Goal: Transaction & Acquisition: Purchase product/service

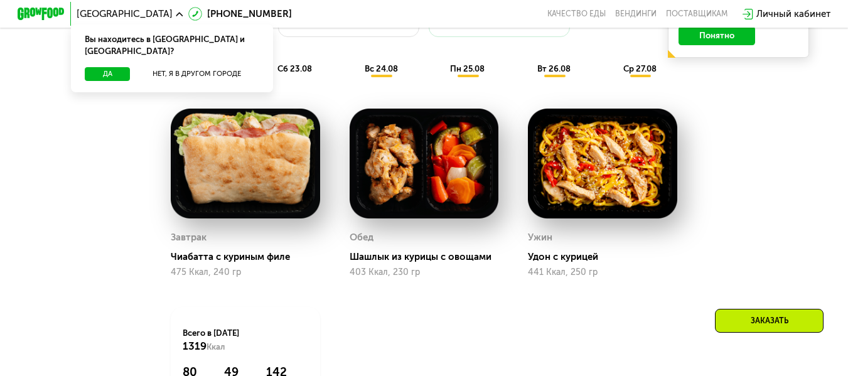
scroll to position [753, 0]
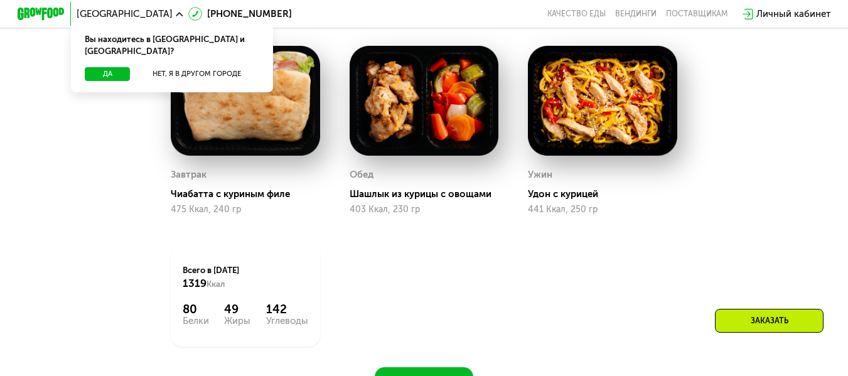
click at [729, 213] on div "Похудение и поддержание формы Доставка: [DATE] Настроить меню пт 22.08 сб 23.08…" at bounding box center [425, 150] width 726 height 490
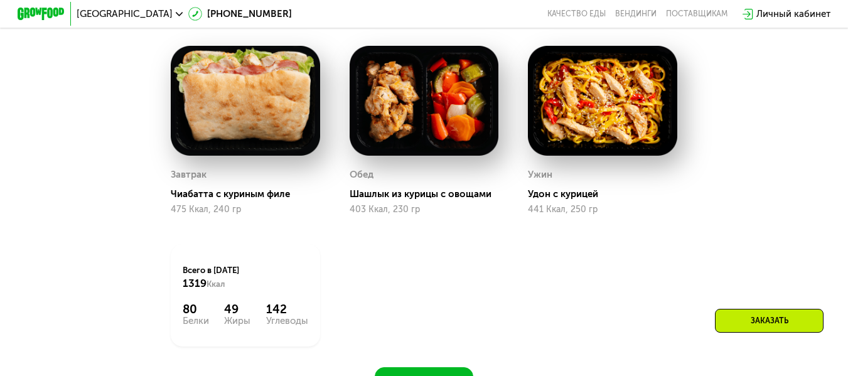
click at [748, 316] on div "Заказать" at bounding box center [769, 321] width 109 height 24
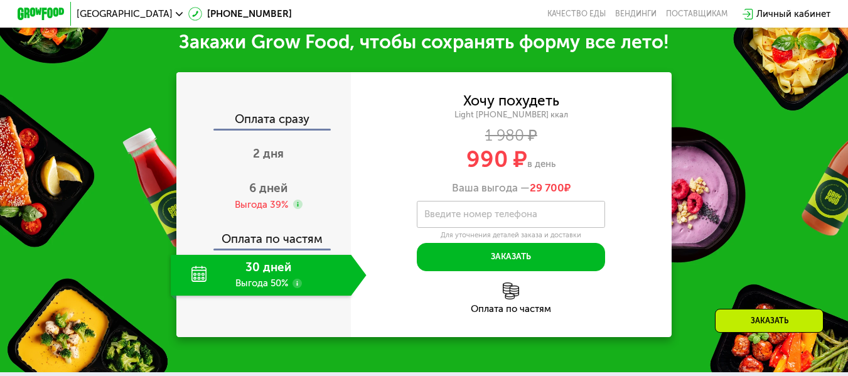
scroll to position [1189, 0]
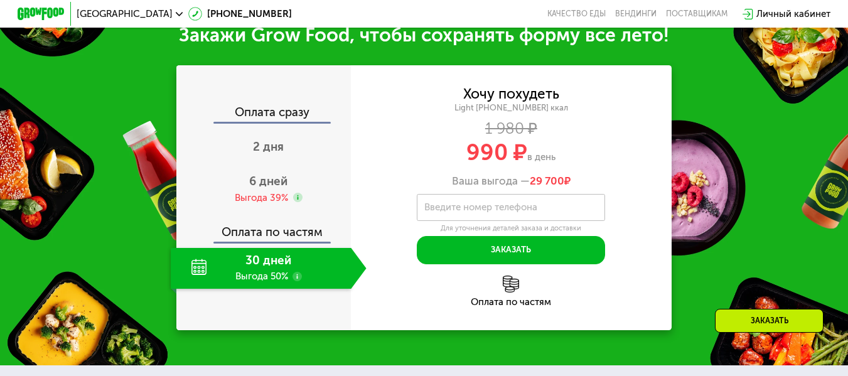
click at [493, 210] on label "Введите номер телефона" at bounding box center [480, 207] width 113 height 6
click at [493, 220] on input "Введите номер телефона" at bounding box center [511, 207] width 188 height 26
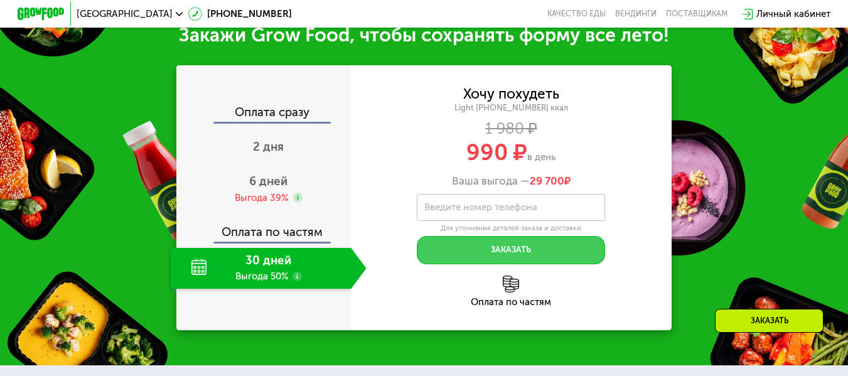
click at [513, 263] on button "Заказать" at bounding box center [511, 250] width 188 height 28
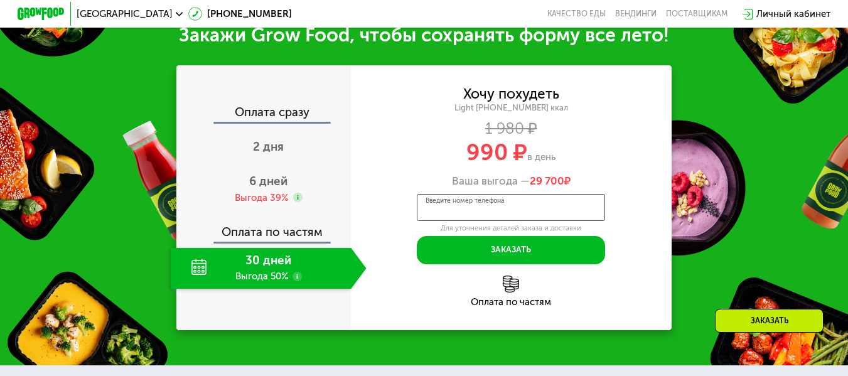
click at [501, 220] on input "Введите номер телефона" at bounding box center [511, 207] width 188 height 26
click at [471, 210] on div "Введите номер телефона" at bounding box center [511, 207] width 188 height 26
click at [471, 210] on input "Введите номер телефона" at bounding box center [511, 207] width 188 height 26
click at [470, 212] on div "Введите номер телефона" at bounding box center [511, 207] width 188 height 26
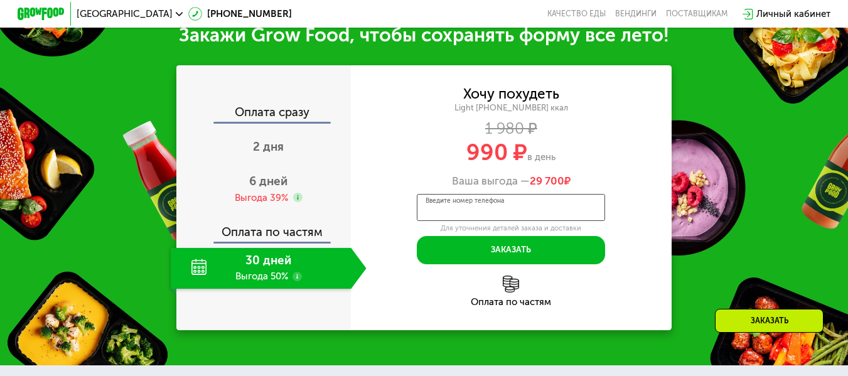
click at [470, 212] on input "Введите номер телефона" at bounding box center [511, 207] width 188 height 26
click at [470, 212] on div "Введите номер телефона" at bounding box center [511, 207] width 188 height 26
click at [628, 164] on div "990 ₽ в день" at bounding box center [511, 152] width 320 height 23
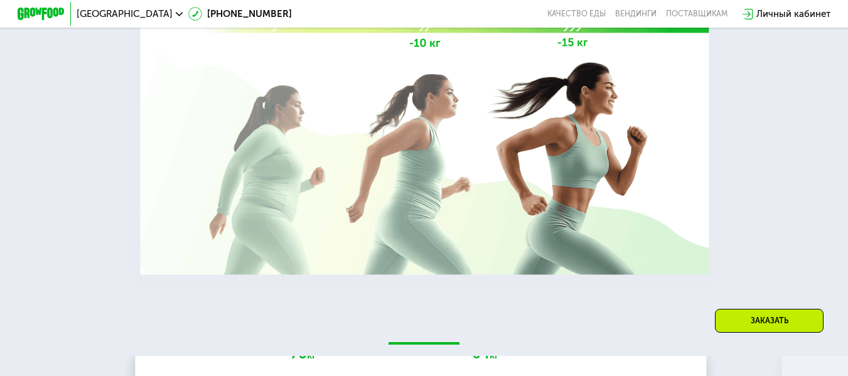
scroll to position [2142, 0]
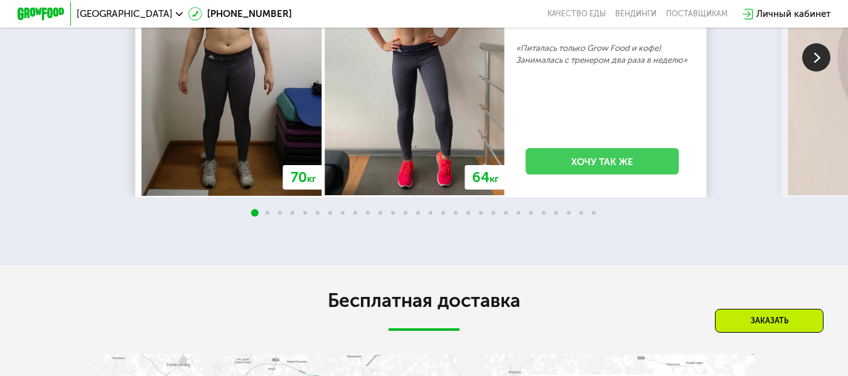
click at [598, 174] on link "Хочу так же" at bounding box center [602, 161] width 153 height 26
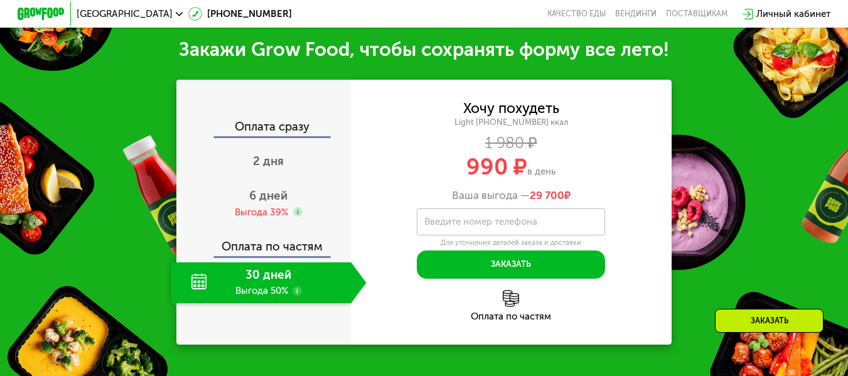
scroll to position [1161, 0]
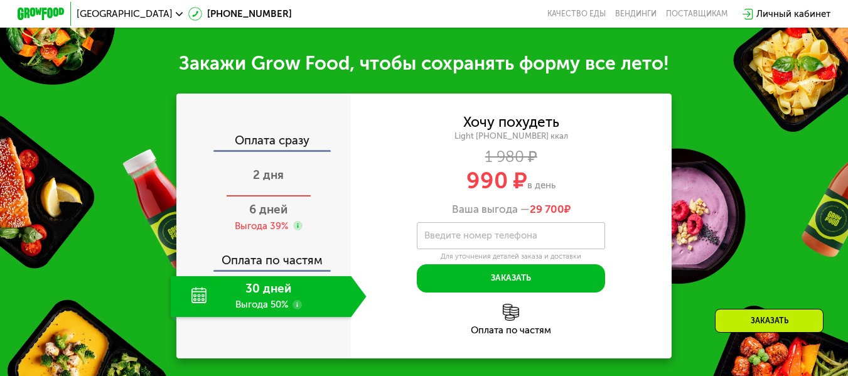
click at [260, 182] on span "2 дня" at bounding box center [268, 175] width 31 height 14
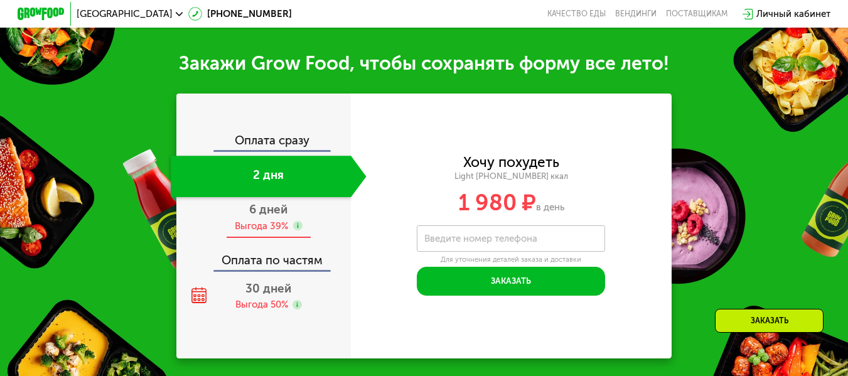
click at [263, 233] on div "Выгода 39%" at bounding box center [261, 226] width 53 height 13
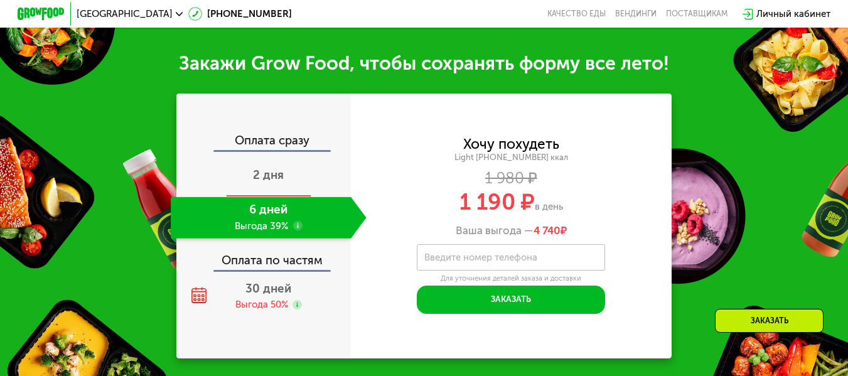
click at [267, 182] on span "2 дня" at bounding box center [268, 175] width 31 height 14
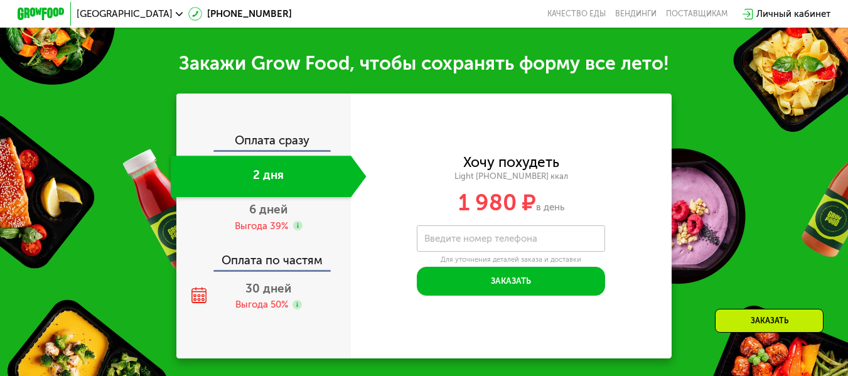
click at [442, 242] on label "Введите номер телефона" at bounding box center [480, 238] width 113 height 6
click at [442, 252] on input "Введите номер телефона" at bounding box center [511, 238] width 188 height 26
paste input "**********"
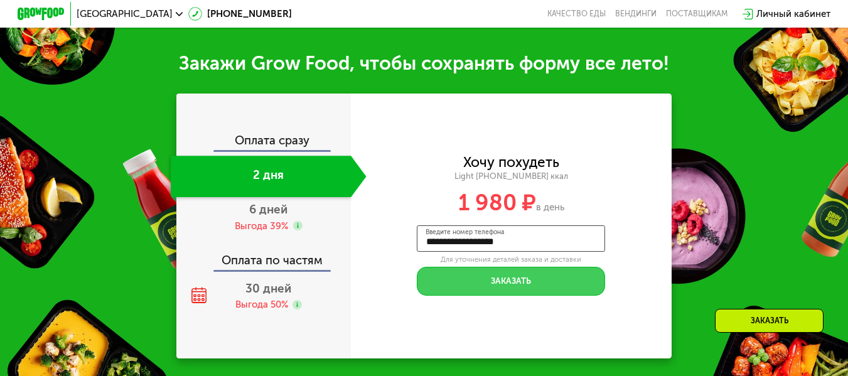
type input "**********"
click at [501, 295] on button "Заказать" at bounding box center [511, 281] width 188 height 28
click at [493, 295] on button "Заказать" at bounding box center [511, 281] width 188 height 28
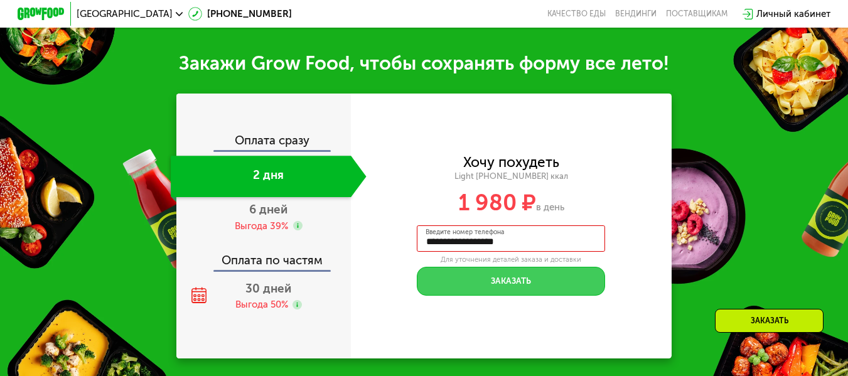
click at [493, 295] on button "Заказать" at bounding box center [511, 281] width 188 height 28
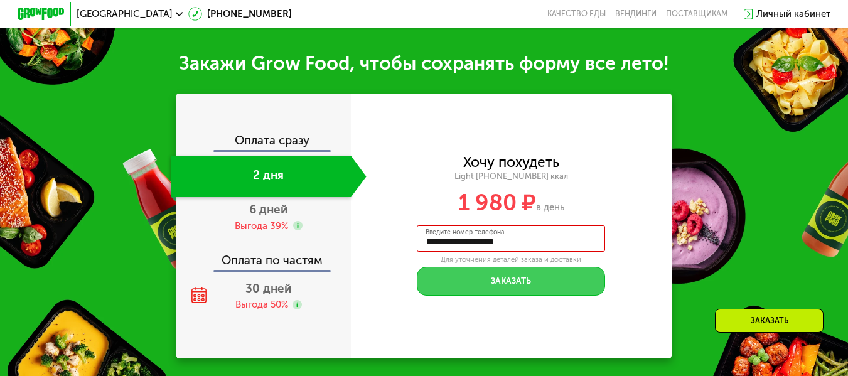
click at [493, 295] on button "Заказать" at bounding box center [511, 281] width 188 height 28
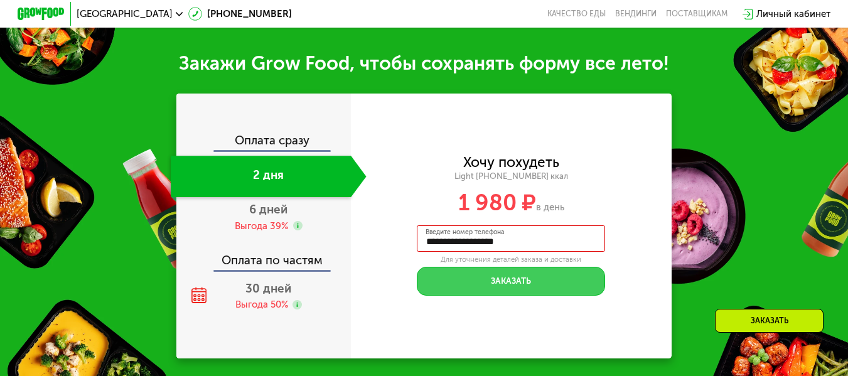
click at [493, 295] on button "Заказать" at bounding box center [511, 281] width 188 height 28
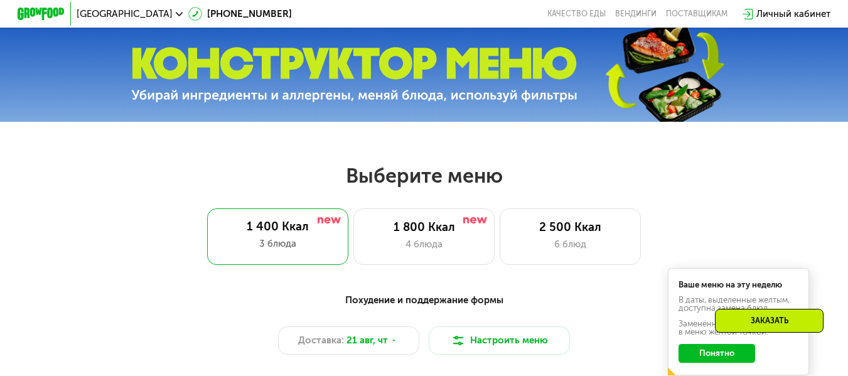
scroll to position [0, 0]
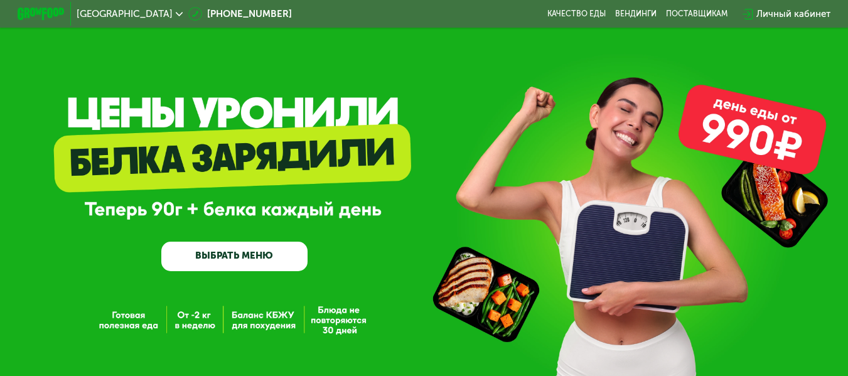
click at [39, 11] on img at bounding box center [41, 14] width 46 height 12
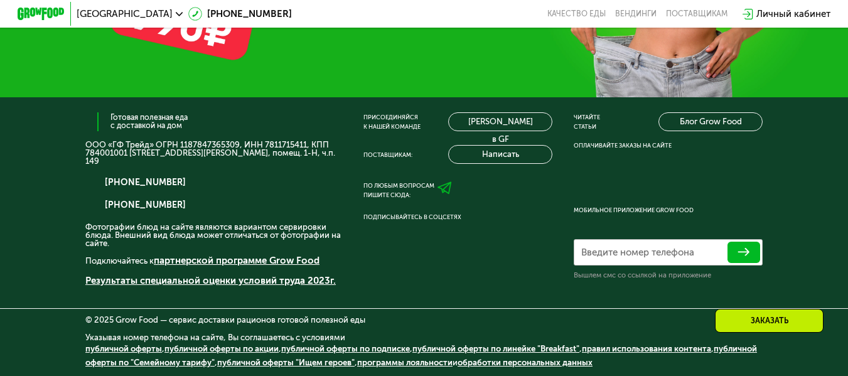
scroll to position [3648, 0]
